Goal: Transaction & Acquisition: Purchase product/service

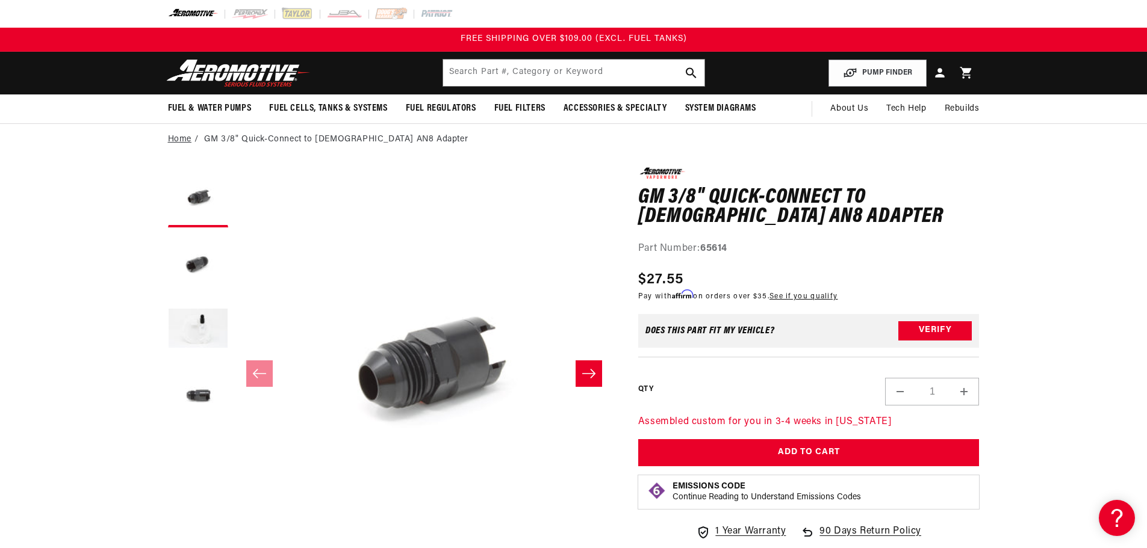
click at [181, 140] on link "Home" at bounding box center [179, 139] width 23 height 13
